Goal: Communication & Community: Answer question/provide support

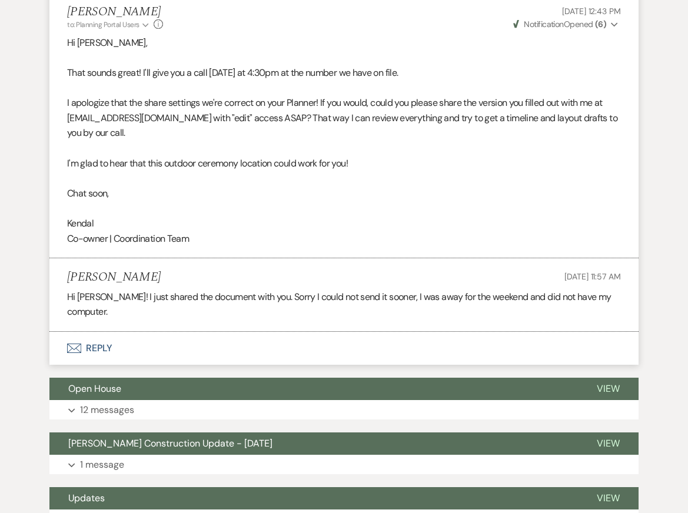
scroll to position [3715, 0]
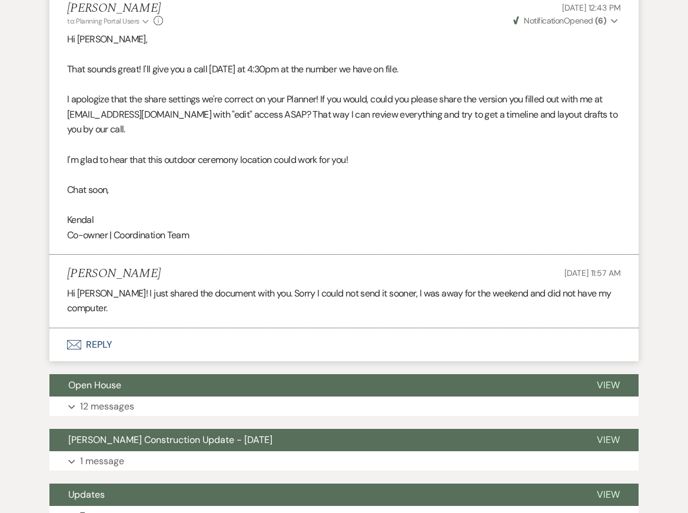
click at [54, 175] on li "[PERSON_NAME] to: Planning Portal Users Expand Info [DATE] 12:43 PM Weven Check…" at bounding box center [343, 121] width 589 height 265
click at [112, 355] on button "Envelope Reply" at bounding box center [343, 344] width 589 height 33
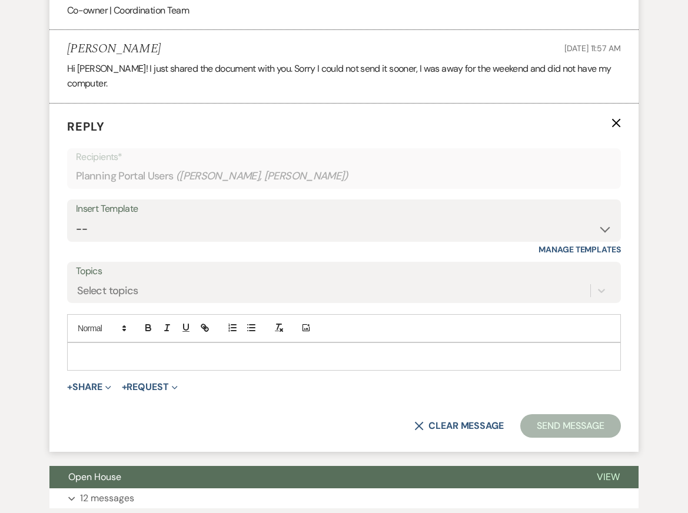
scroll to position [3945, 0]
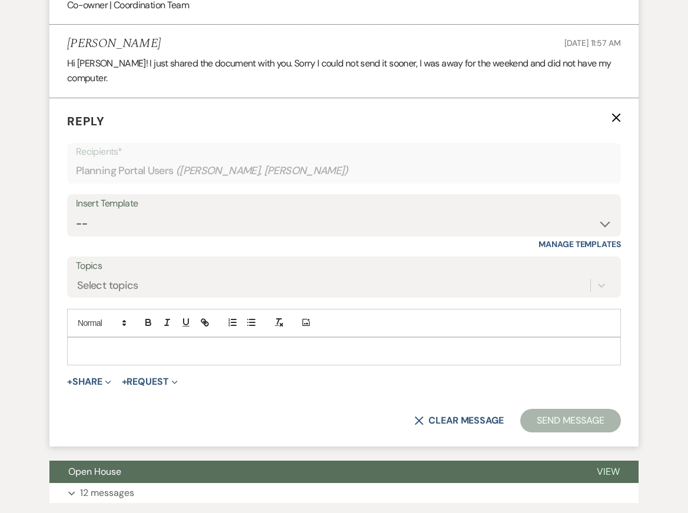
click at [609, 130] on p "Reply X" at bounding box center [344, 121] width 554 height 18
click at [613, 122] on icon "X" at bounding box center [616, 117] width 9 height 9
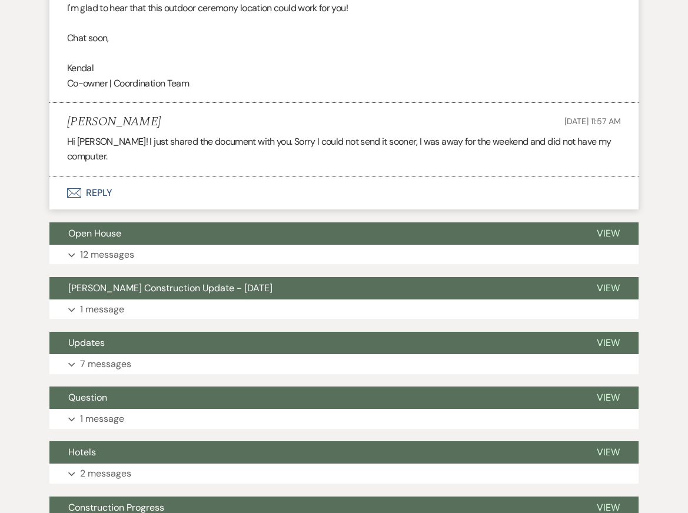
click at [311, 208] on button "Envelope Reply" at bounding box center [343, 193] width 589 height 33
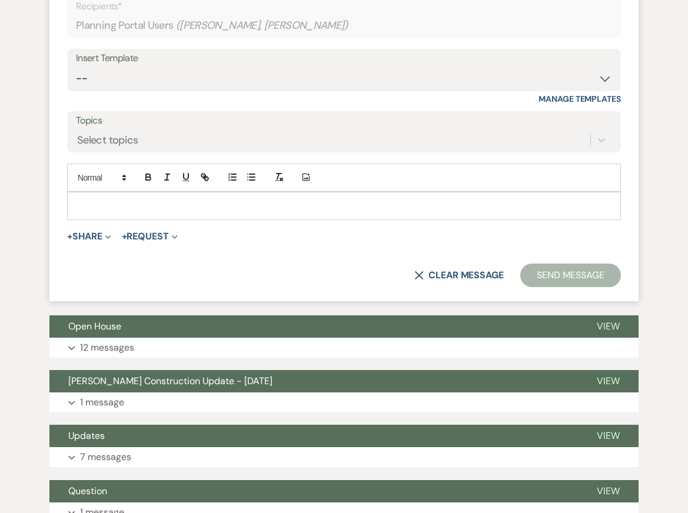
scroll to position [4017, 0]
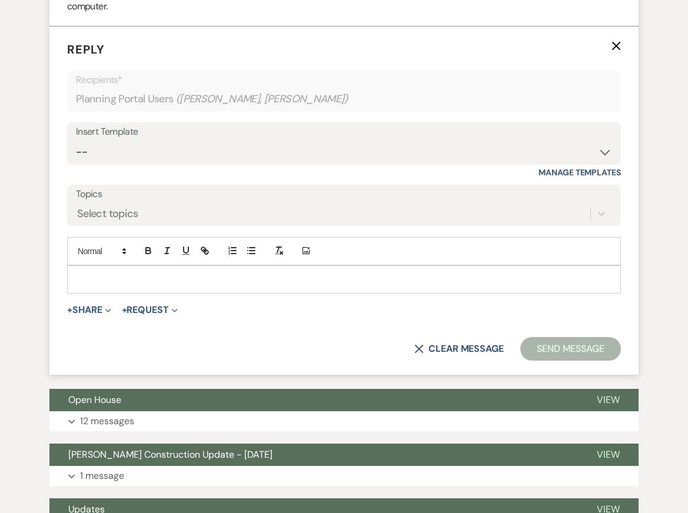
click at [173, 286] on p at bounding box center [344, 279] width 535 height 13
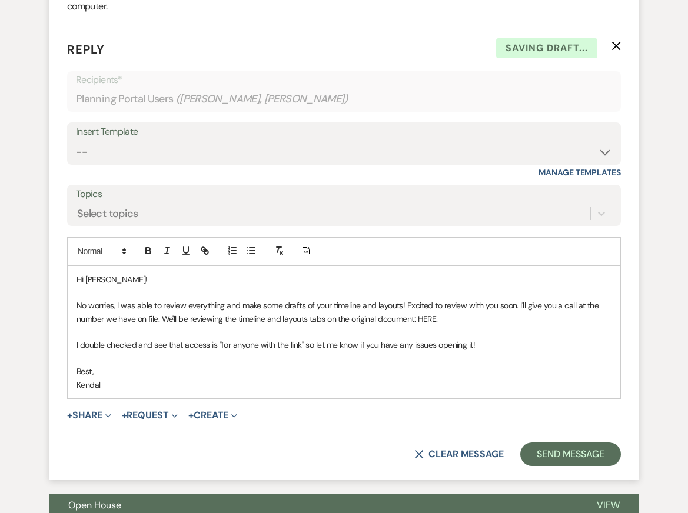
click at [323, 326] on p "No worries, I was able to review everything and make some drafts of your timeli…" at bounding box center [344, 312] width 535 height 26
click at [413, 365] on p at bounding box center [344, 358] width 535 height 13
click at [516, 338] on p at bounding box center [344, 332] width 535 height 13
click at [429, 326] on p "No worries, I was able to review everything and make some drafts of your timeli…" at bounding box center [344, 312] width 535 height 26
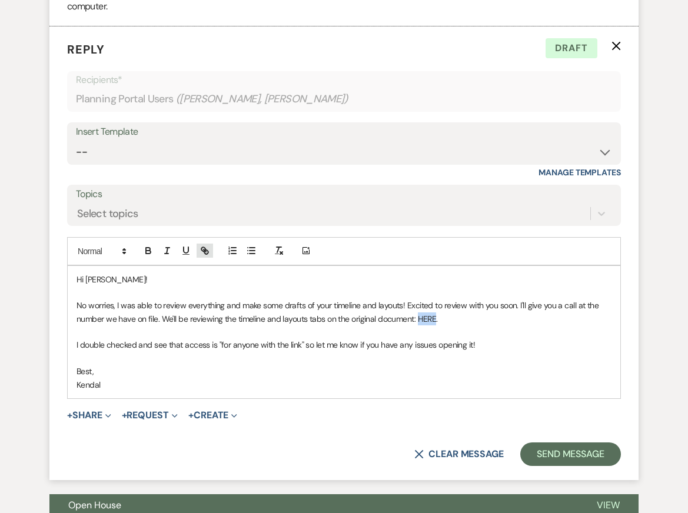
click at [201, 258] on button "button" at bounding box center [205, 251] width 16 height 14
paste input "[URL][DOMAIN_NAME]"
type input "[URL][DOMAIN_NAME]"
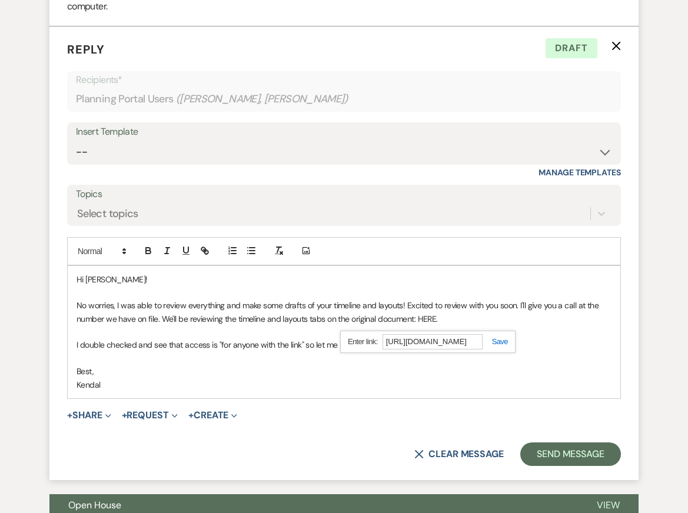
click at [498, 346] on link at bounding box center [495, 341] width 25 height 9
click at [504, 378] on p "Best," at bounding box center [344, 371] width 535 height 13
click at [501, 391] on p "Kendal" at bounding box center [344, 384] width 535 height 13
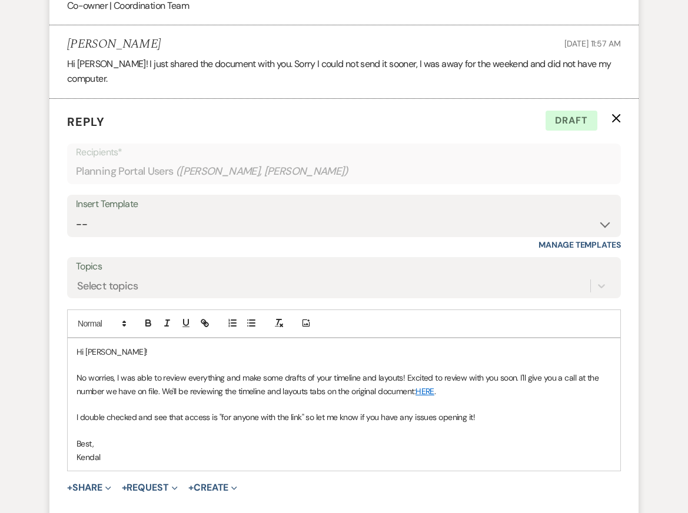
scroll to position [3953, 0]
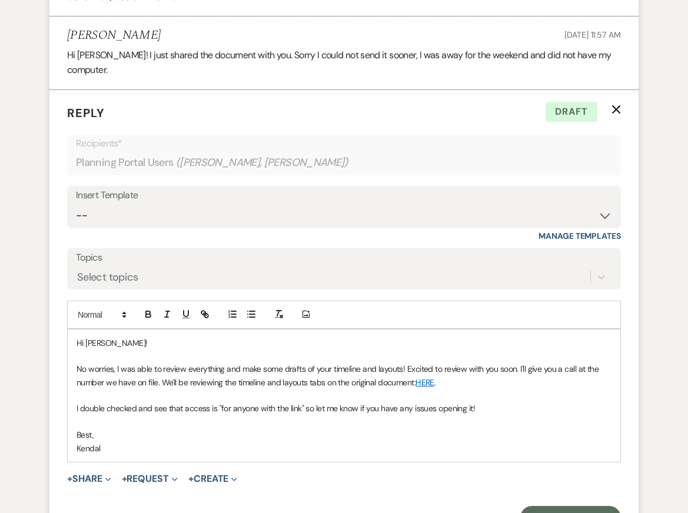
click at [535, 415] on p "I double checked and see that access is "for anyone with the link" so let me kn…" at bounding box center [344, 408] width 535 height 13
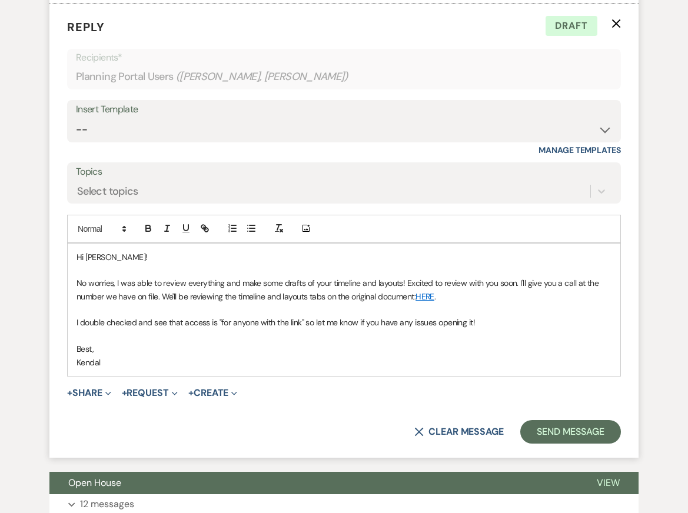
scroll to position [4061, 0]
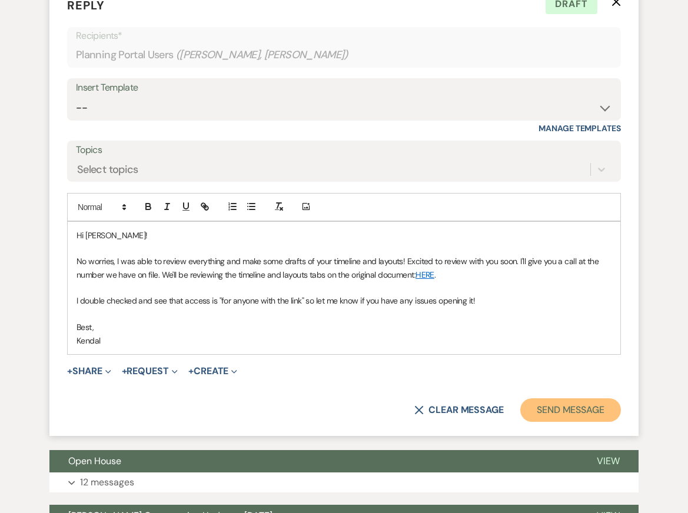
click at [579, 422] on button "Send Message" at bounding box center [570, 410] width 101 height 24
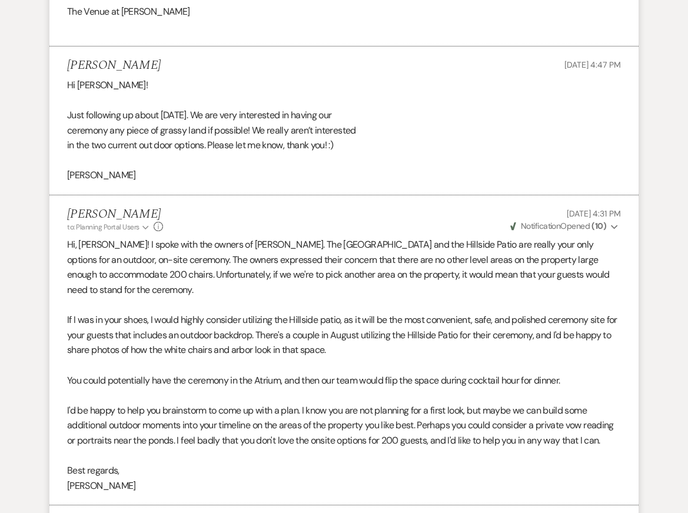
scroll to position [0, 0]
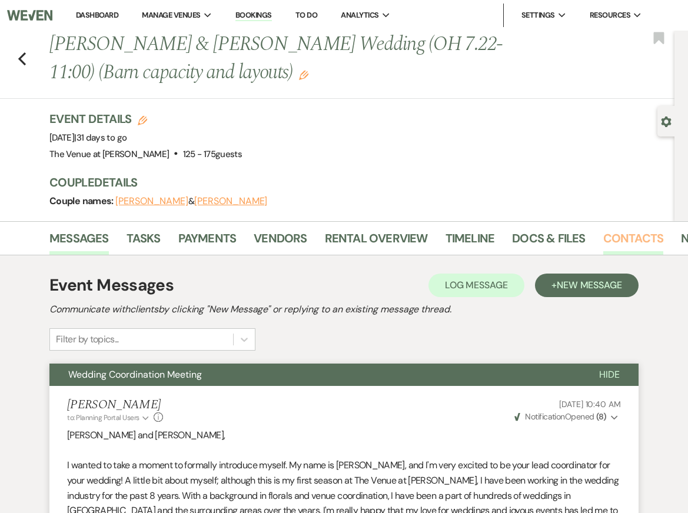
click at [649, 235] on link "Contacts" at bounding box center [633, 242] width 61 height 26
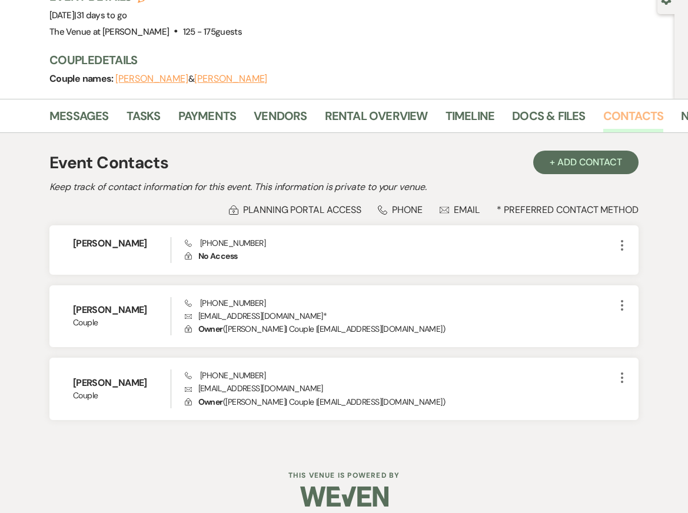
scroll to position [125, 0]
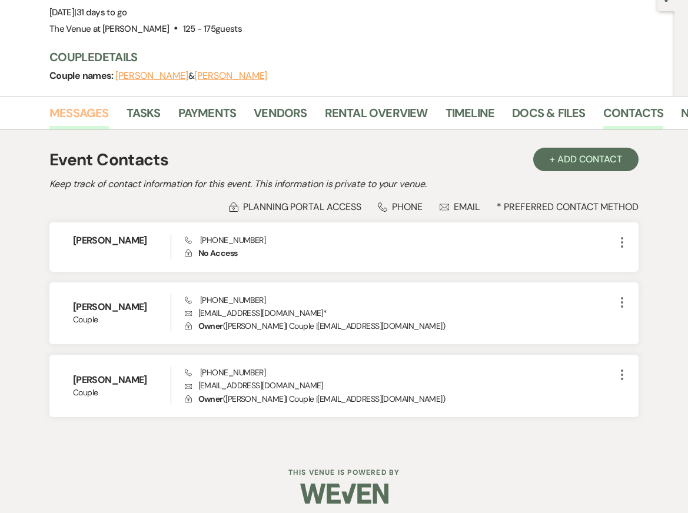
click at [81, 106] on link "Messages" at bounding box center [78, 117] width 59 height 26
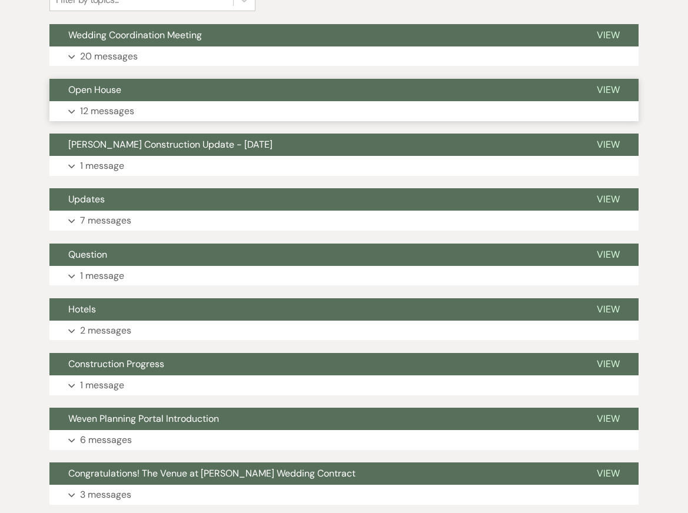
scroll to position [480, 0]
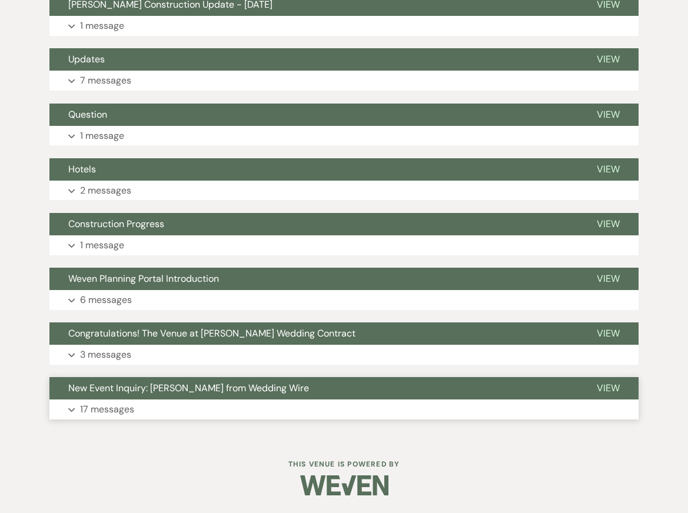
click at [162, 401] on button "Expand 17 messages" at bounding box center [343, 410] width 589 height 20
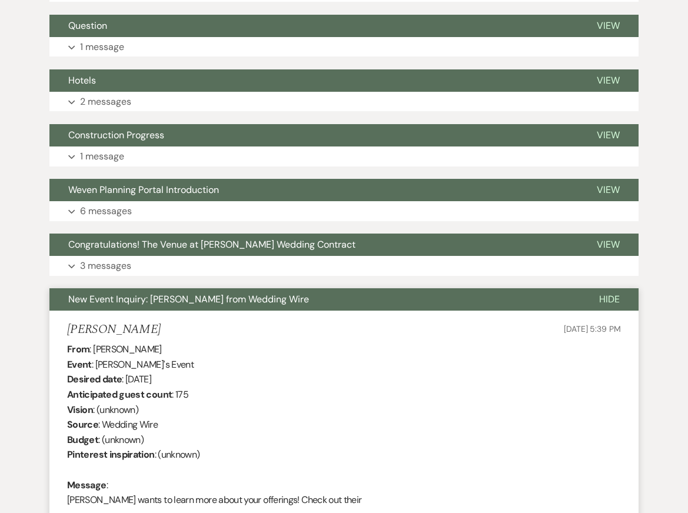
scroll to position [0, 0]
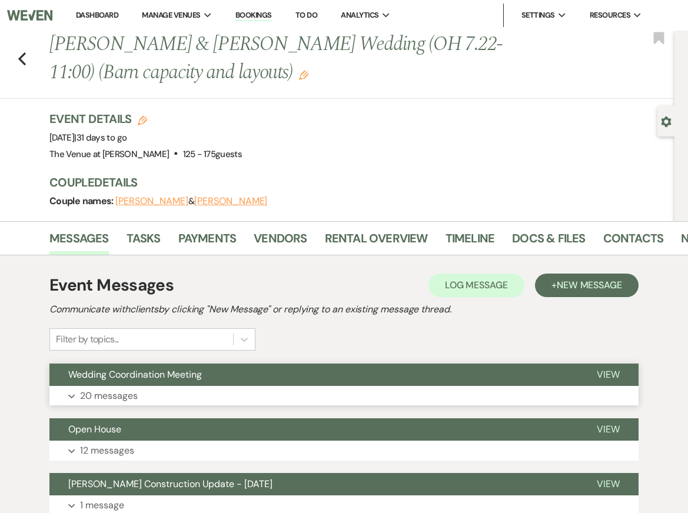
click at [96, 385] on button "Wedding Coordination Meeting" at bounding box center [313, 375] width 529 height 22
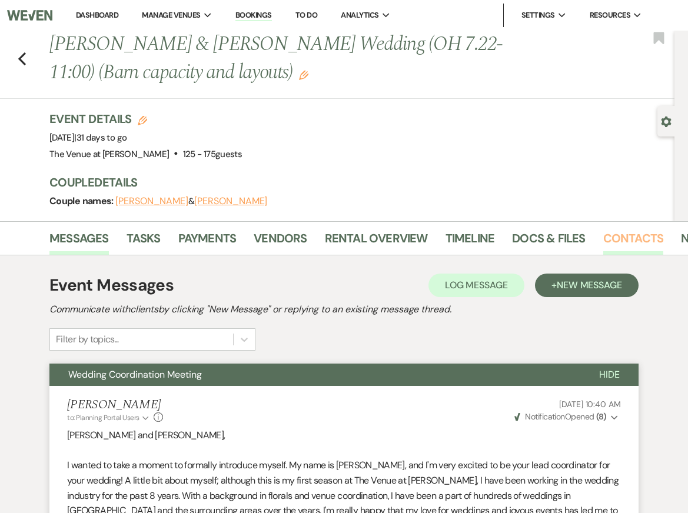
click at [646, 238] on link "Contacts" at bounding box center [633, 242] width 61 height 26
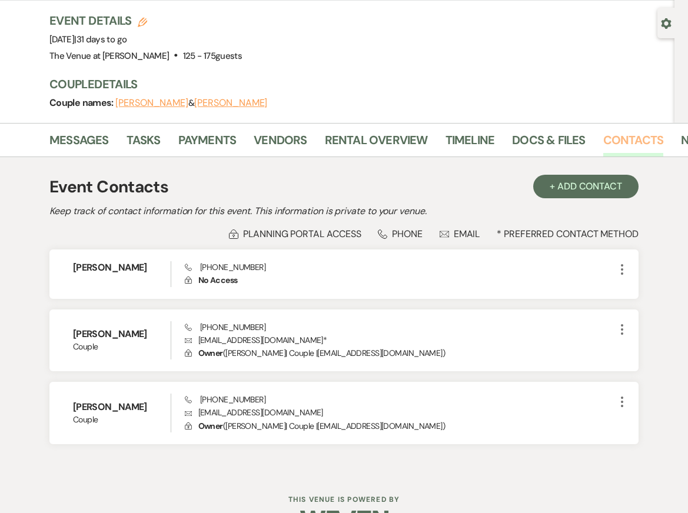
scroll to position [99, 0]
click at [74, 141] on link "Messages" at bounding box center [78, 143] width 59 height 26
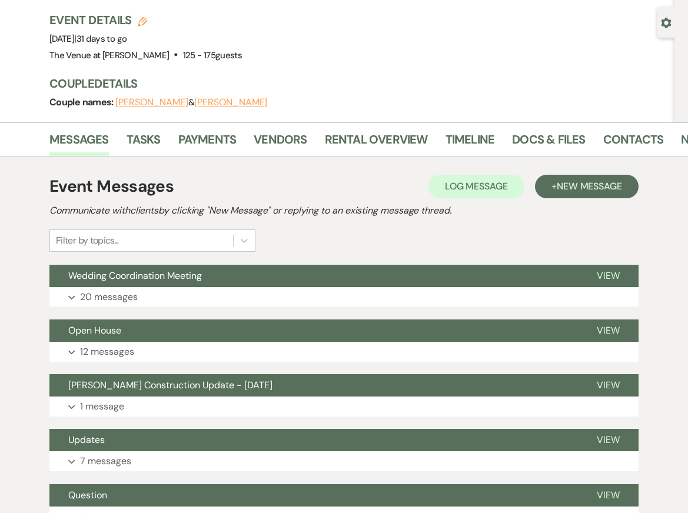
click at [24, 152] on ul "Messages Tasks Payments Vendors Rental Overview Timeline Docs & Files Contacts …" at bounding box center [344, 142] width 667 height 28
click at [20, 208] on div "Event Messages Log Log Message + New Message Communicate with clients by clicki…" at bounding box center [344, 488] width 667 height 662
click at [29, 191] on div "Event Messages Log Log Message + New Message Communicate with clients by clicki…" at bounding box center [344, 488] width 667 height 662
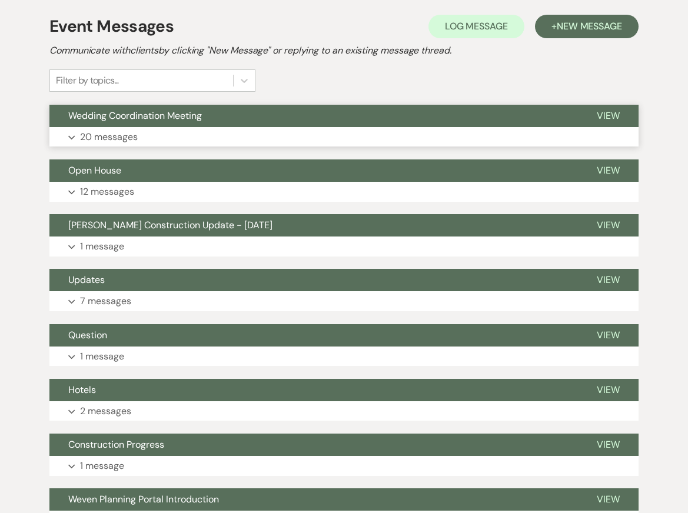
click at [192, 135] on button "Expand 20 messages" at bounding box center [343, 137] width 589 height 20
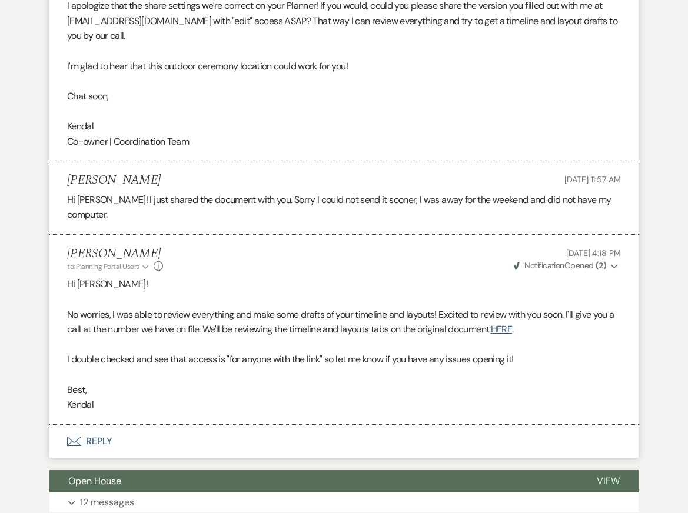
scroll to position [3815, 0]
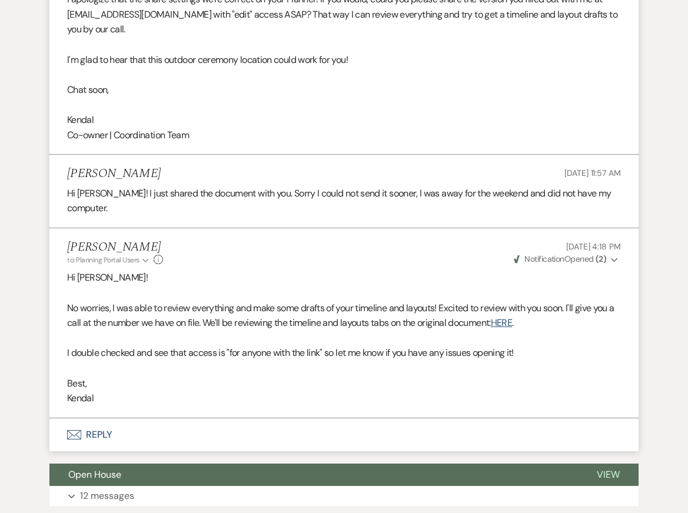
click at [350, 324] on p "No worries, I was able to review everything and make some drafts of your timeli…" at bounding box center [344, 316] width 554 height 30
click at [510, 329] on link "HERE" at bounding box center [501, 323] width 21 height 12
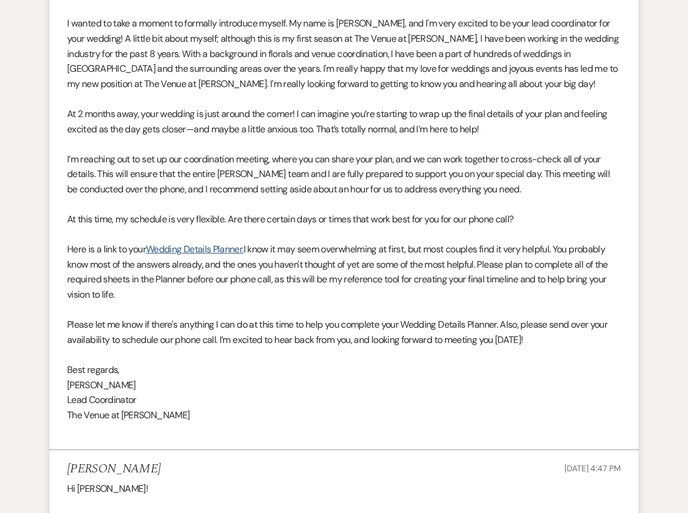
scroll to position [0, 0]
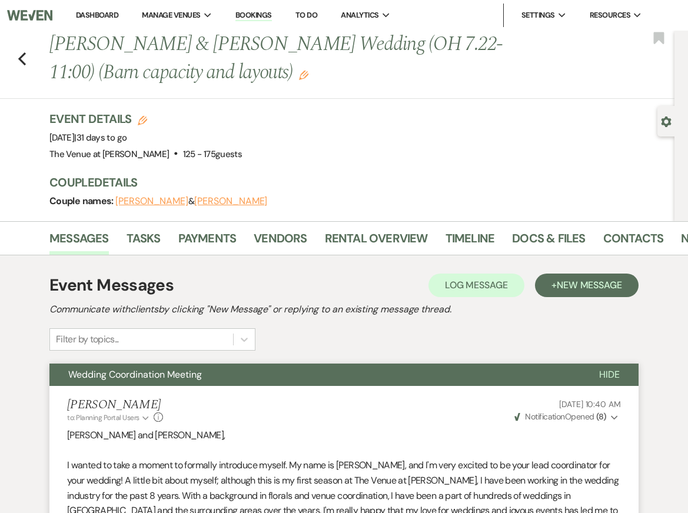
click at [298, 255] on div "Messages Tasks Payments Vendors Rental Overview Timeline Docs & Files Contacts …" at bounding box center [344, 238] width 688 height 34
click at [287, 240] on link "Vendors" at bounding box center [280, 242] width 53 height 26
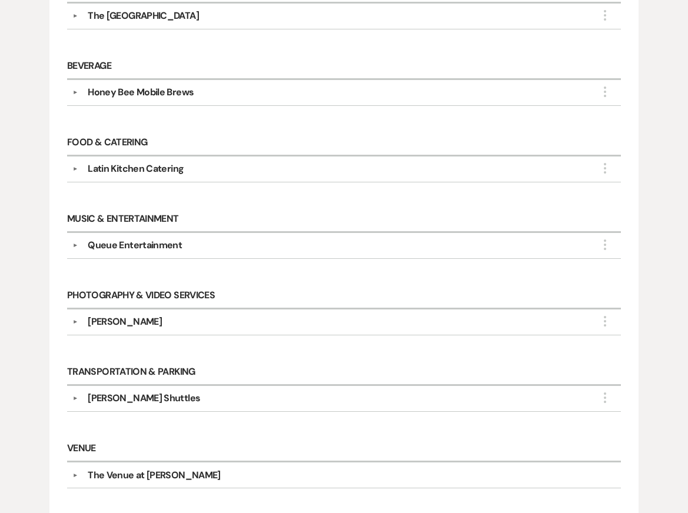
scroll to position [470, 0]
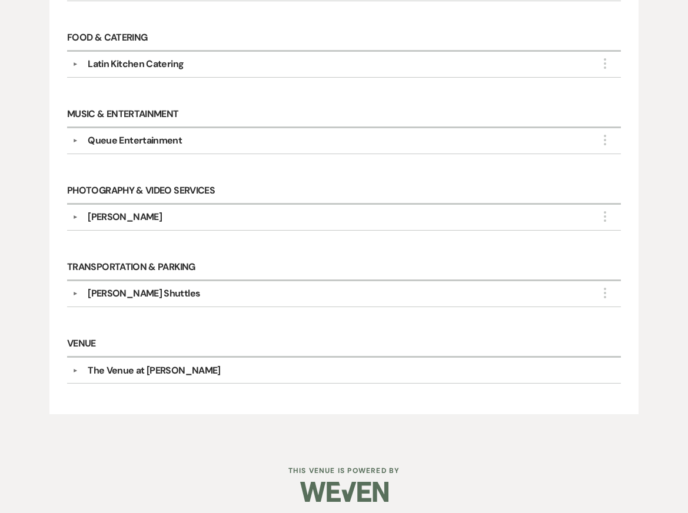
click at [77, 291] on button "▼" at bounding box center [75, 294] width 14 height 6
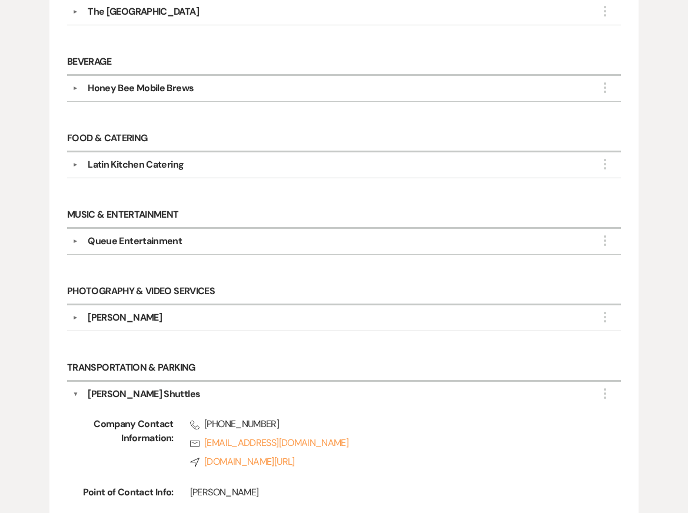
scroll to position [327, 0]
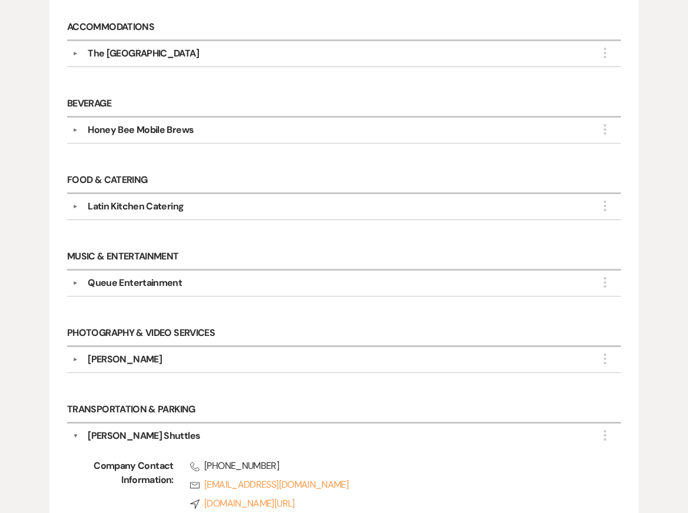
click at [73, 424] on div "▼ [PERSON_NAME] Shuttles More Company Contact Information: Phone [PHONE_NUMBER]…" at bounding box center [344, 502] width 554 height 157
click at [74, 429] on button "▼" at bounding box center [75, 436] width 6 height 14
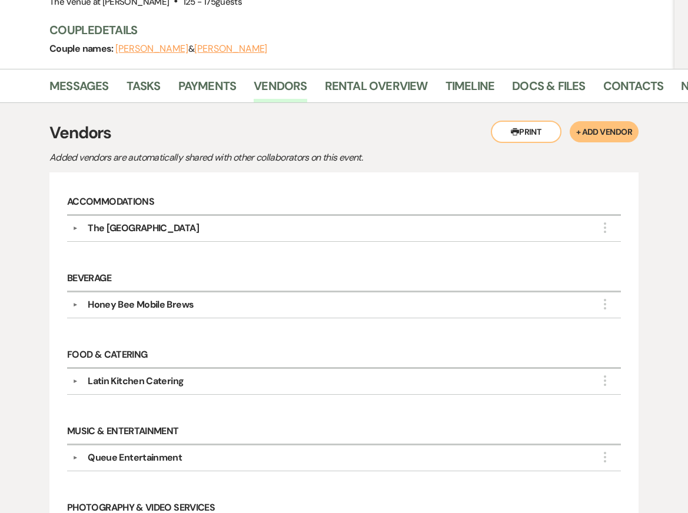
scroll to position [113, 0]
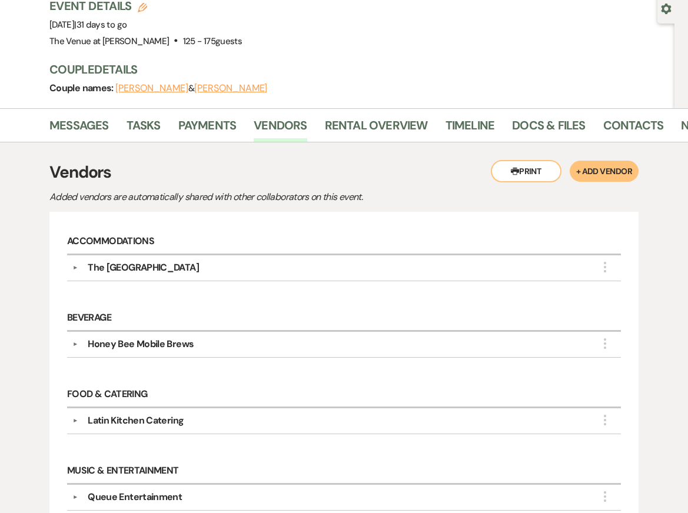
click at [75, 269] on button "▼" at bounding box center [75, 268] width 14 height 6
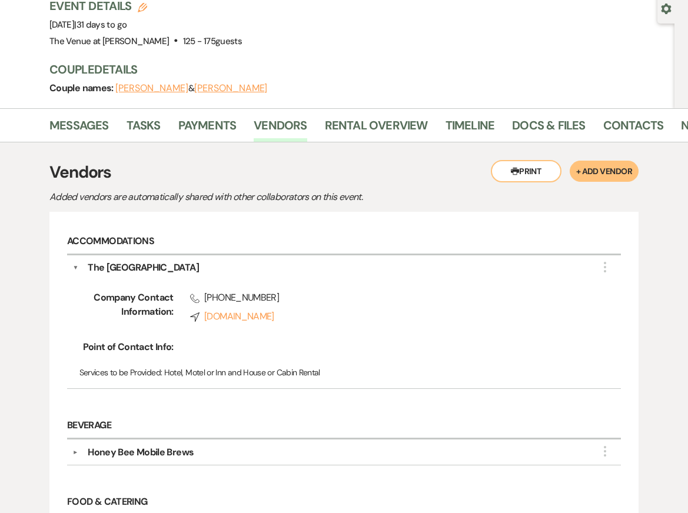
click at [73, 265] on button "▼" at bounding box center [75, 268] width 6 height 14
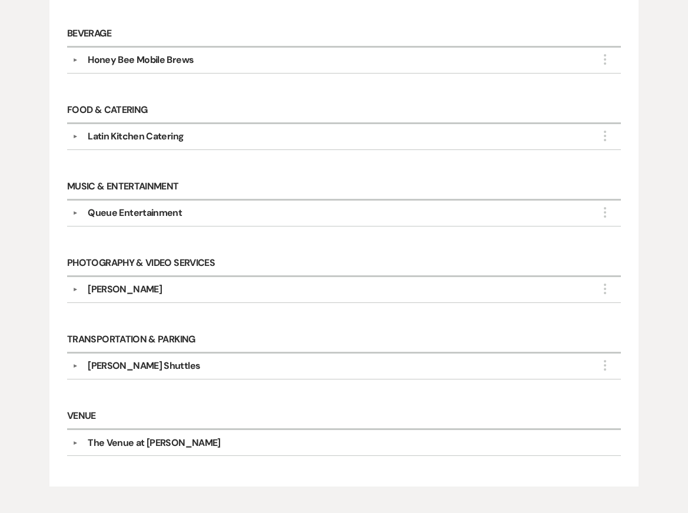
scroll to position [401, 0]
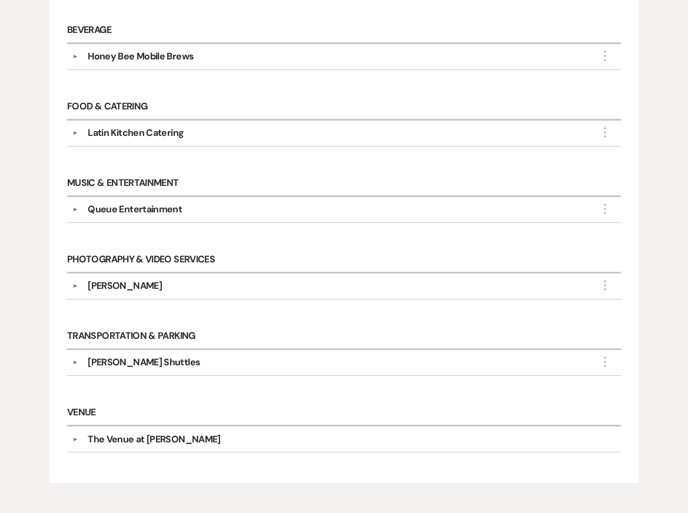
click at [102, 204] on div "Queue Entertainment" at bounding box center [135, 209] width 94 height 14
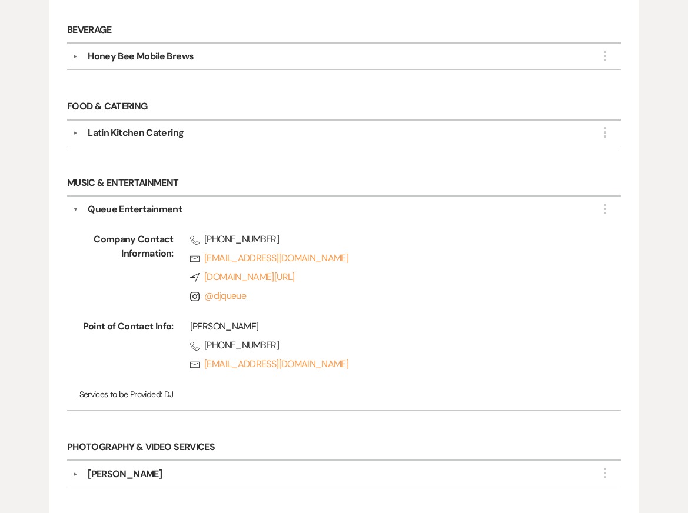
click at [75, 202] on button "▼" at bounding box center [75, 209] width 6 height 14
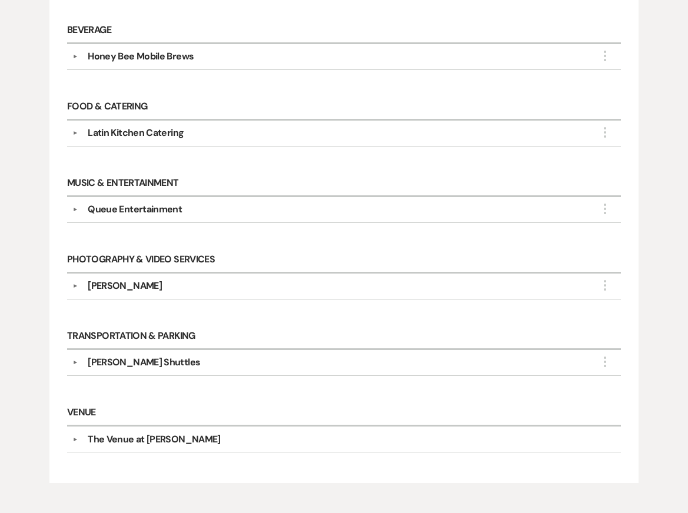
click at [77, 284] on button "▼" at bounding box center [75, 287] width 14 height 6
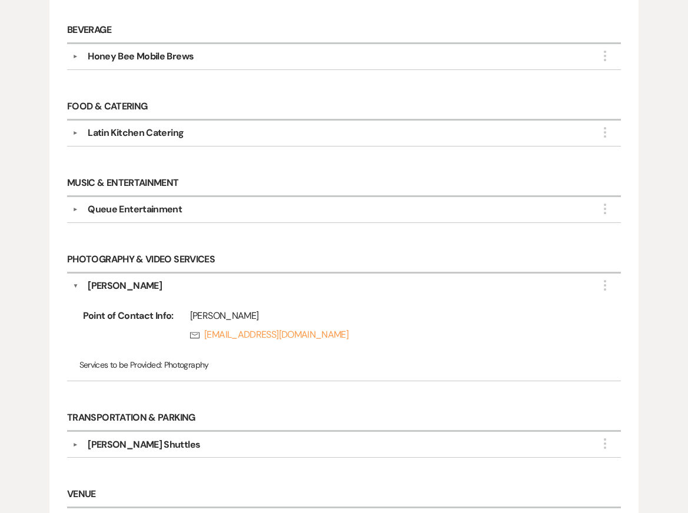
click at [75, 284] on button "▼" at bounding box center [75, 286] width 6 height 14
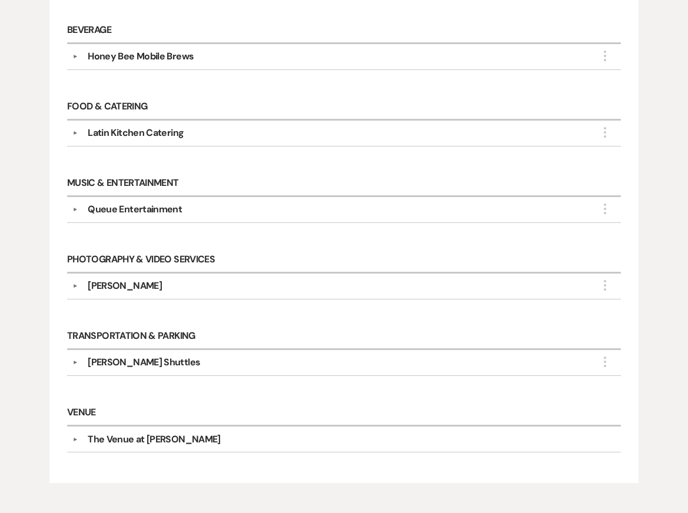
click at [74, 360] on button "▼" at bounding box center [75, 363] width 14 height 6
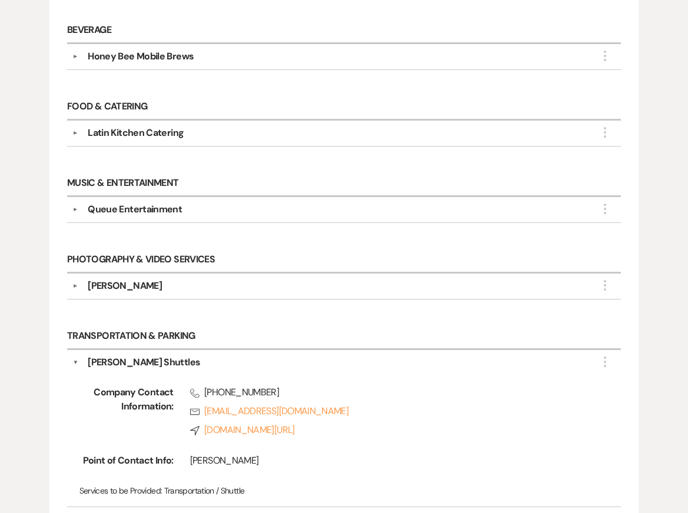
click at [74, 357] on button "▼" at bounding box center [75, 363] width 6 height 14
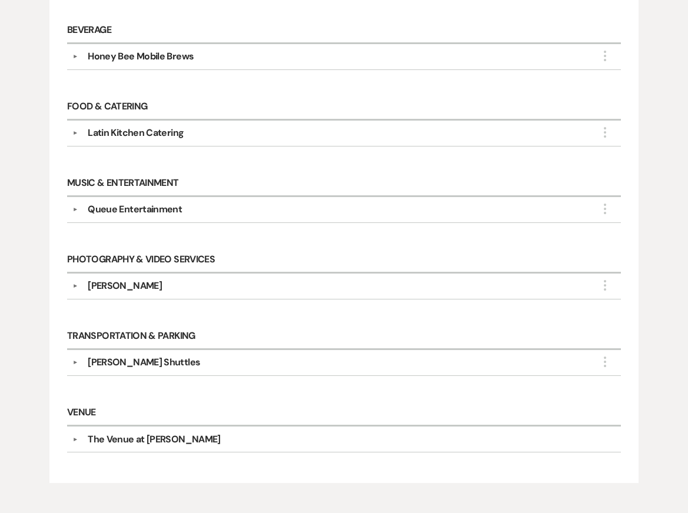
scroll to position [414, 0]
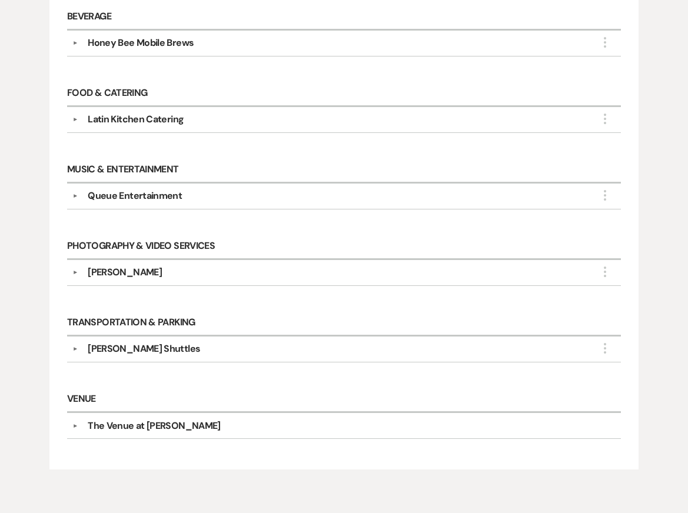
click at [71, 423] on button "▼" at bounding box center [75, 426] width 14 height 6
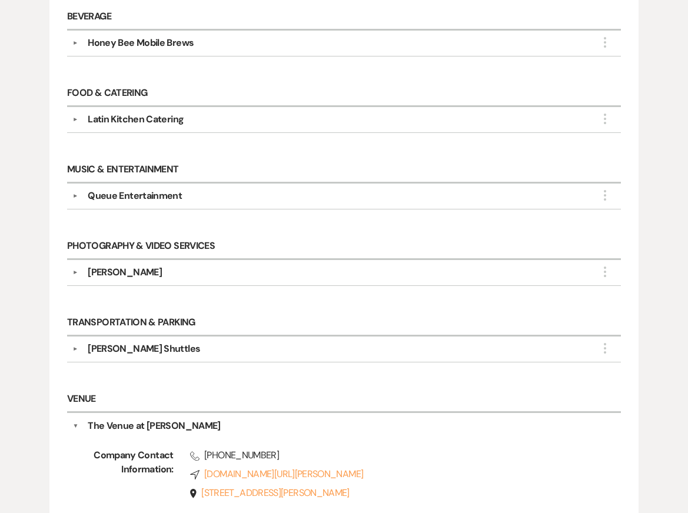
click at [74, 419] on button "▼" at bounding box center [75, 426] width 6 height 14
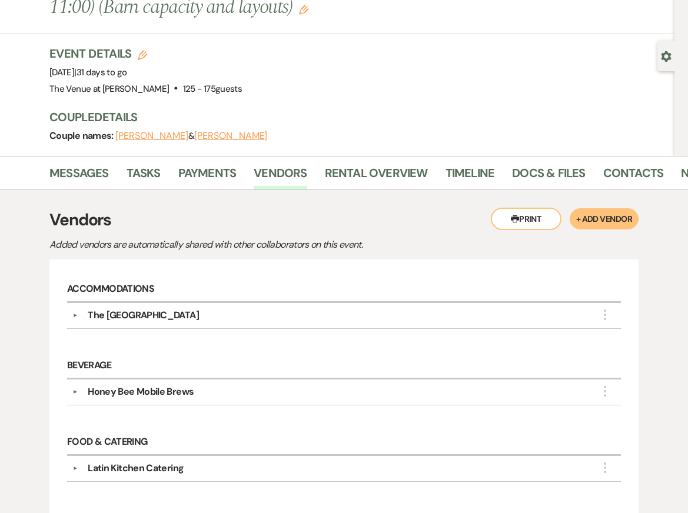
scroll to position [0, 0]
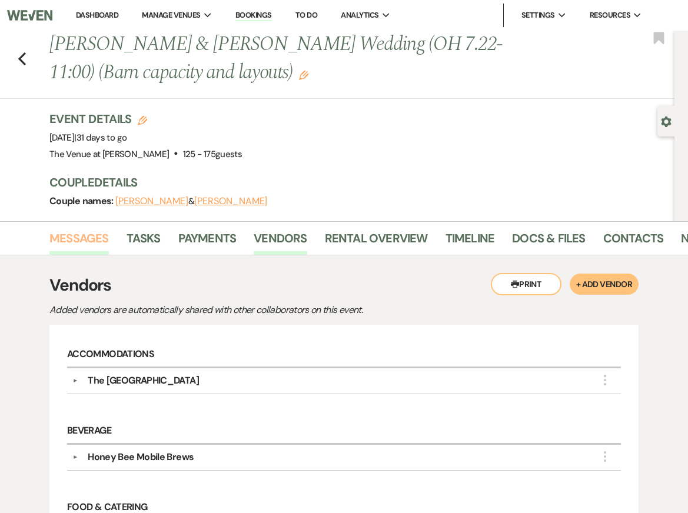
click at [57, 241] on link "Messages" at bounding box center [78, 242] width 59 height 26
